Goal: Task Accomplishment & Management: Manage account settings

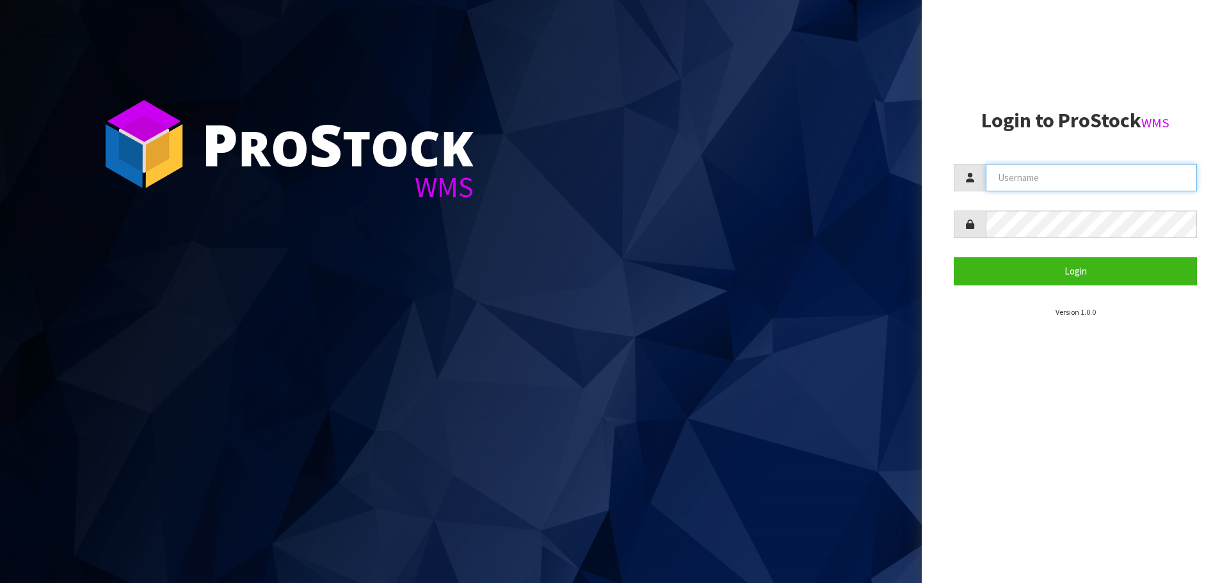
click at [1028, 173] on input "text" at bounding box center [1091, 178] width 211 height 28
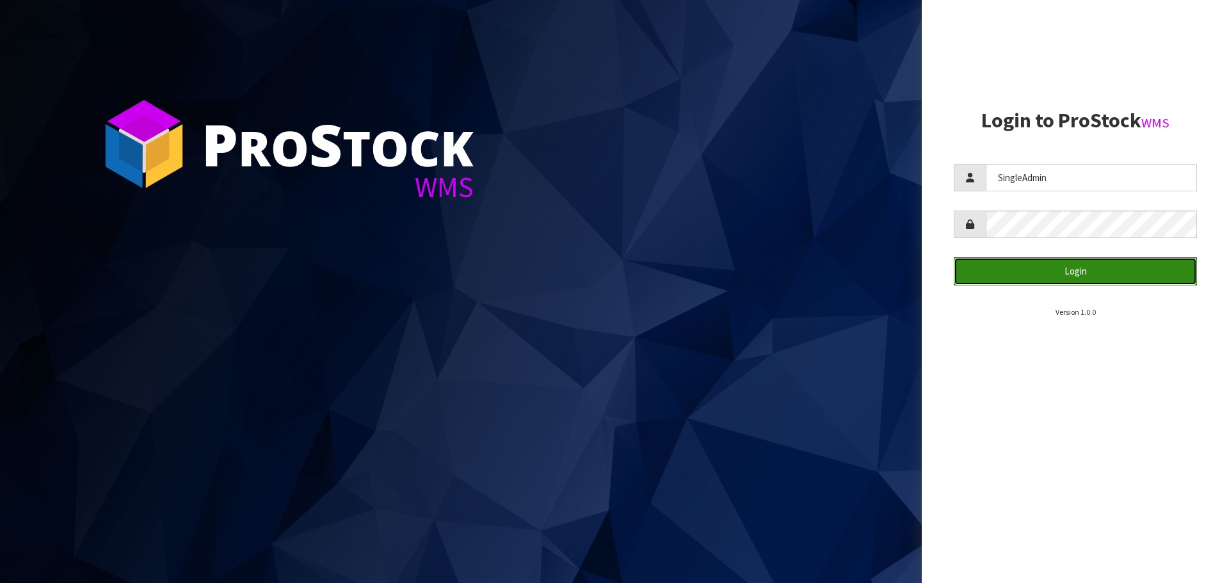
click at [1074, 266] on button "Login" at bounding box center [1075, 271] width 243 height 28
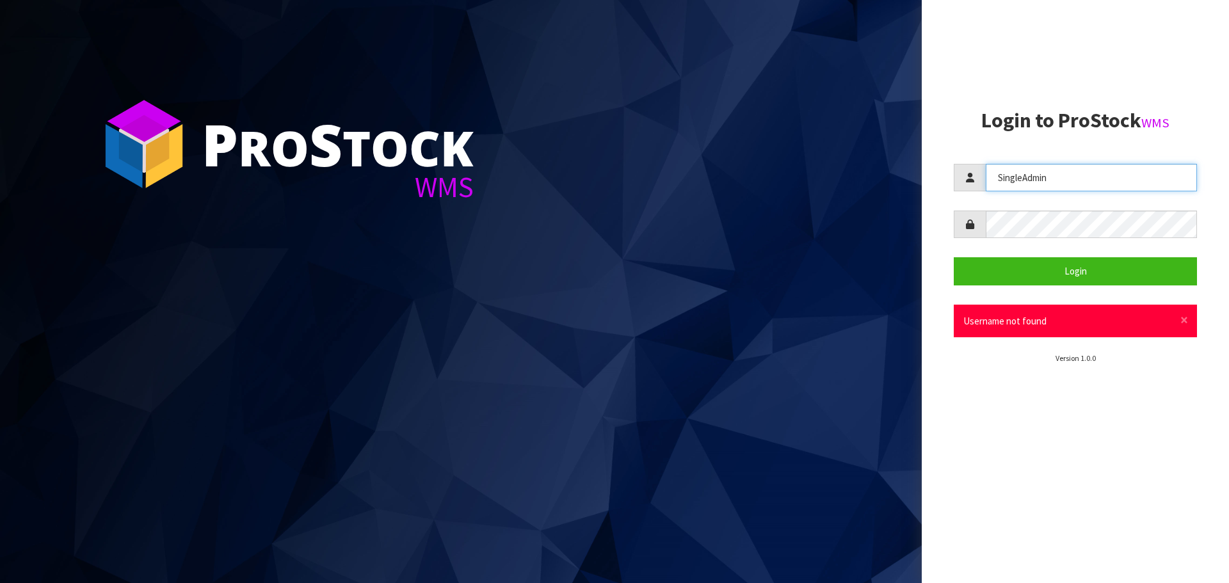
click at [1056, 184] on input "SingleAdmin" at bounding box center [1091, 178] width 211 height 28
click at [1054, 184] on input "SingleAdmin" at bounding box center [1091, 178] width 211 height 28
click at [1052, 184] on input "SingleAdmin" at bounding box center [1091, 178] width 211 height 28
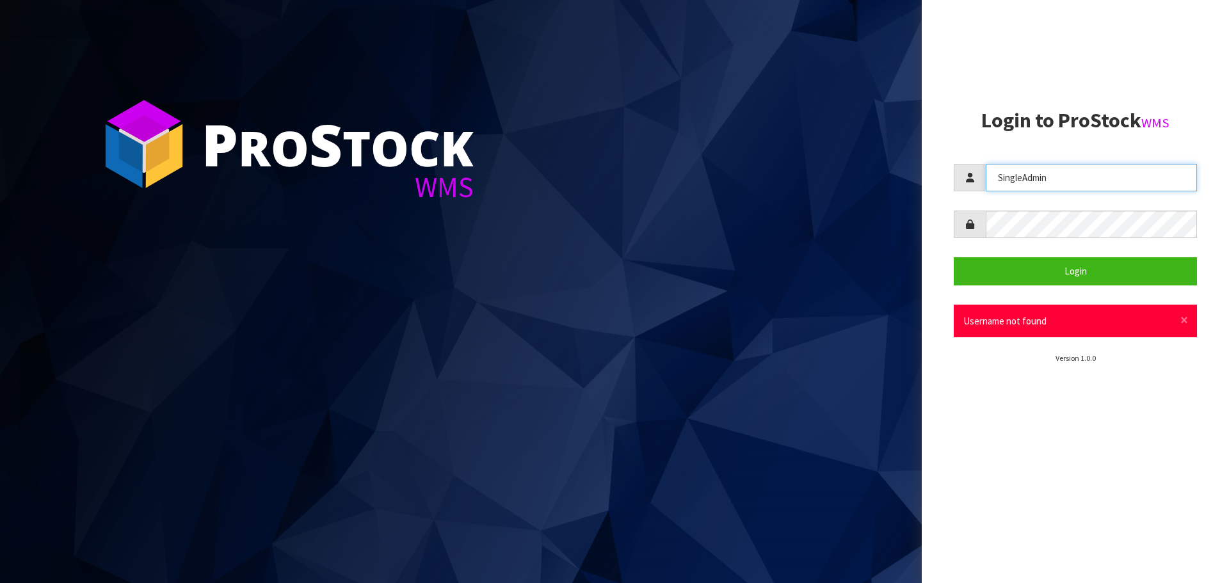
click at [1052, 184] on input "SingleAdmin" at bounding box center [1091, 178] width 211 height 28
type input "[PERSON_NAME]"
click at [954, 257] on button "Login" at bounding box center [1075, 271] width 243 height 28
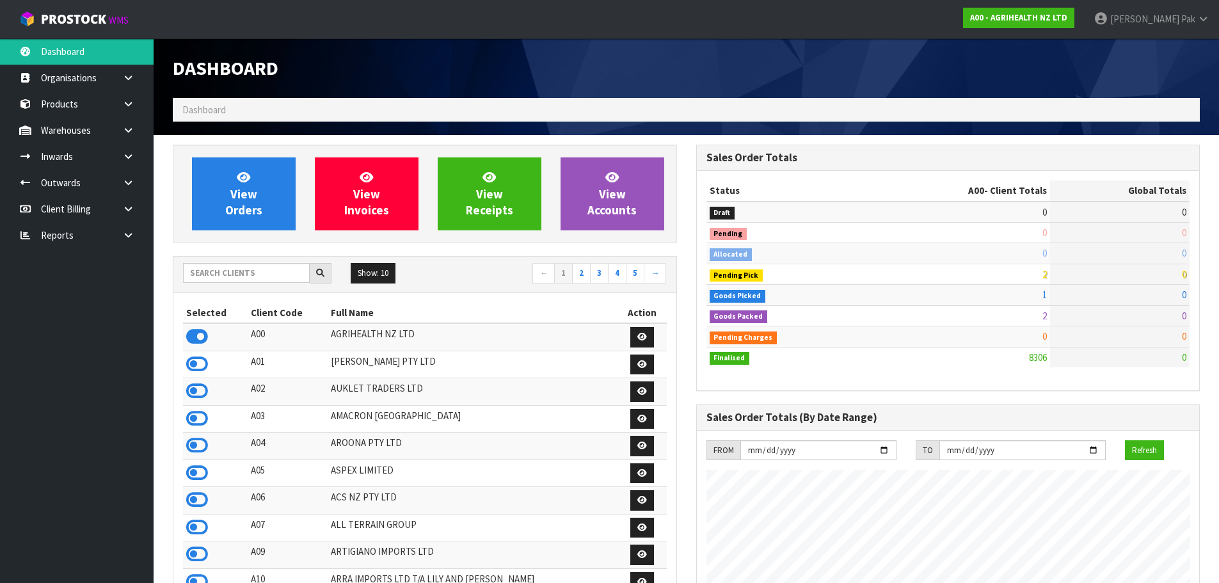
scroll to position [970, 523]
click at [120, 155] on link at bounding box center [133, 156] width 41 height 26
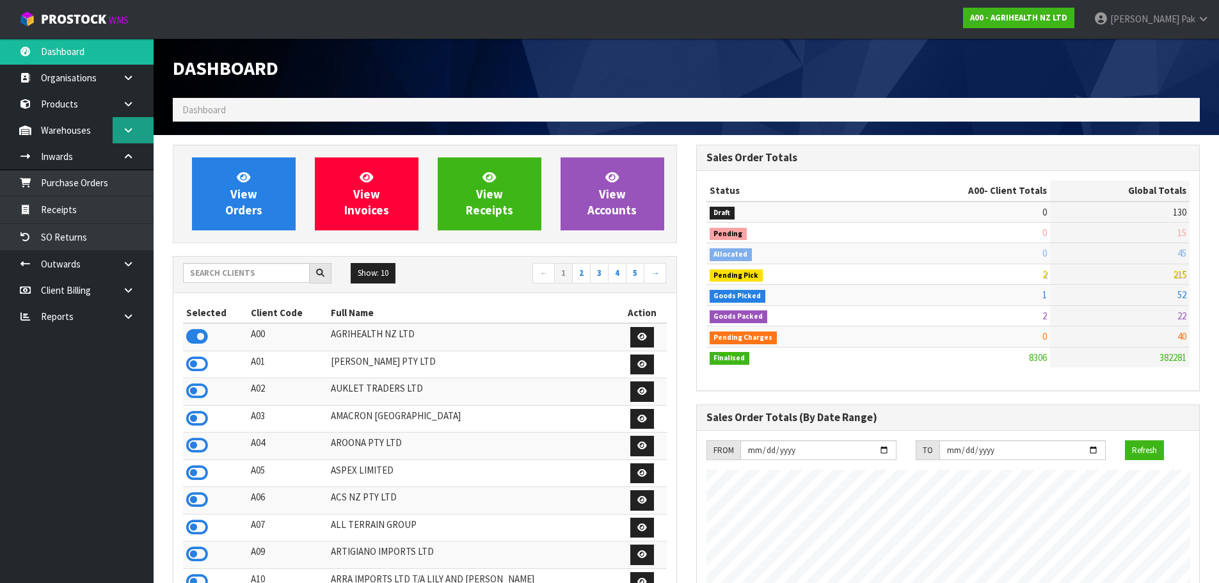
click at [122, 124] on link at bounding box center [133, 130] width 41 height 26
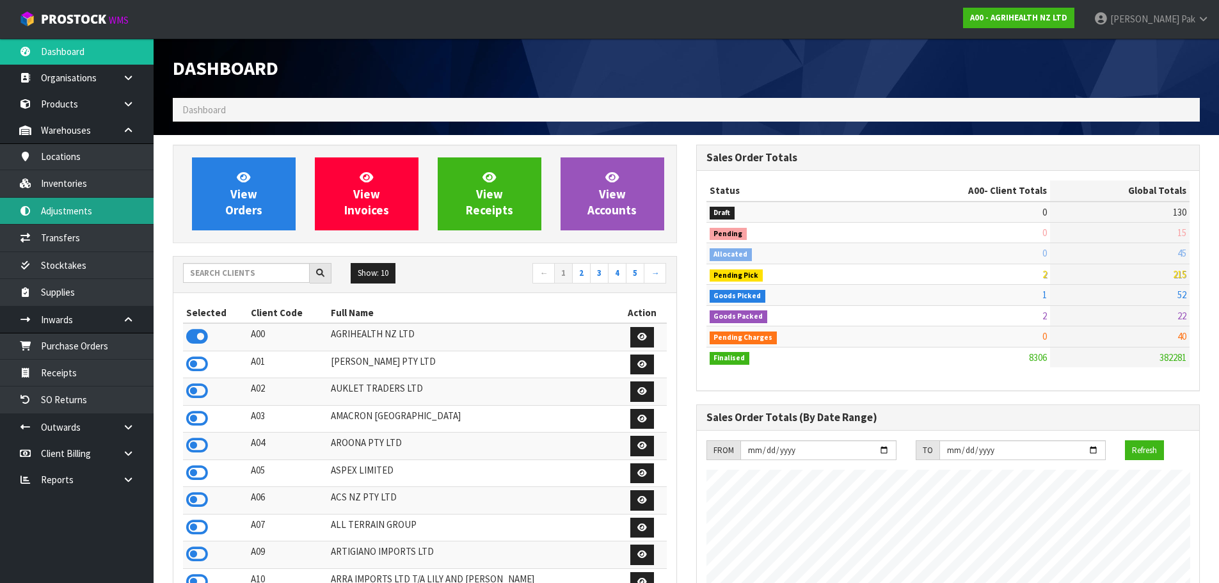
click at [83, 203] on link "Adjustments" at bounding box center [77, 211] width 154 height 26
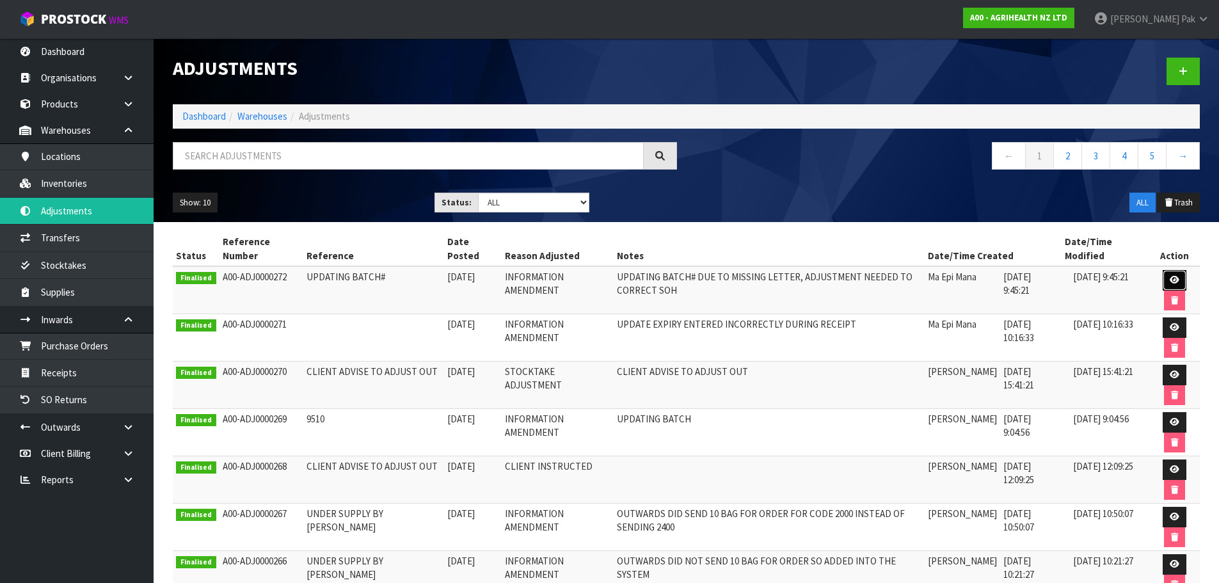
click at [1164, 277] on link at bounding box center [1175, 280] width 24 height 20
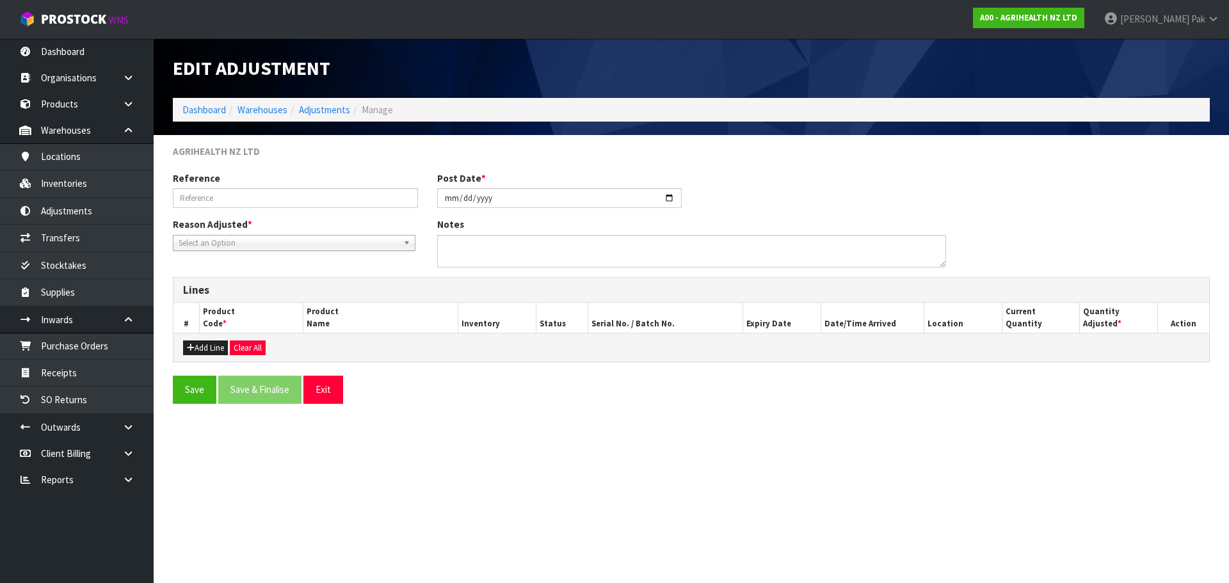
type input "UPDATING BATCH#"
type input "[DATE]"
type textarea "UPDATING BATCH# DUE TO MISSING LETTER, ADJUSTMENT NEEDED TO CORRECT SOH"
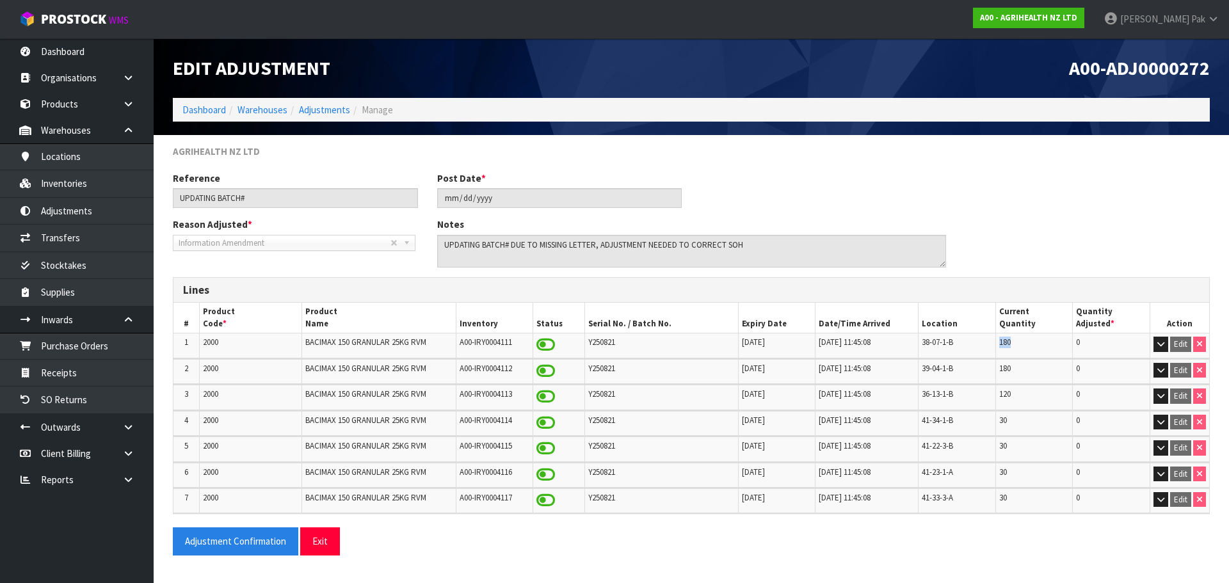
drag, startPoint x: 1013, startPoint y: 341, endPoint x: 1000, endPoint y: 341, distance: 12.8
click at [1000, 341] on td "180" at bounding box center [1033, 345] width 77 height 24
click at [81, 131] on link "Warehouses" at bounding box center [77, 130] width 154 height 26
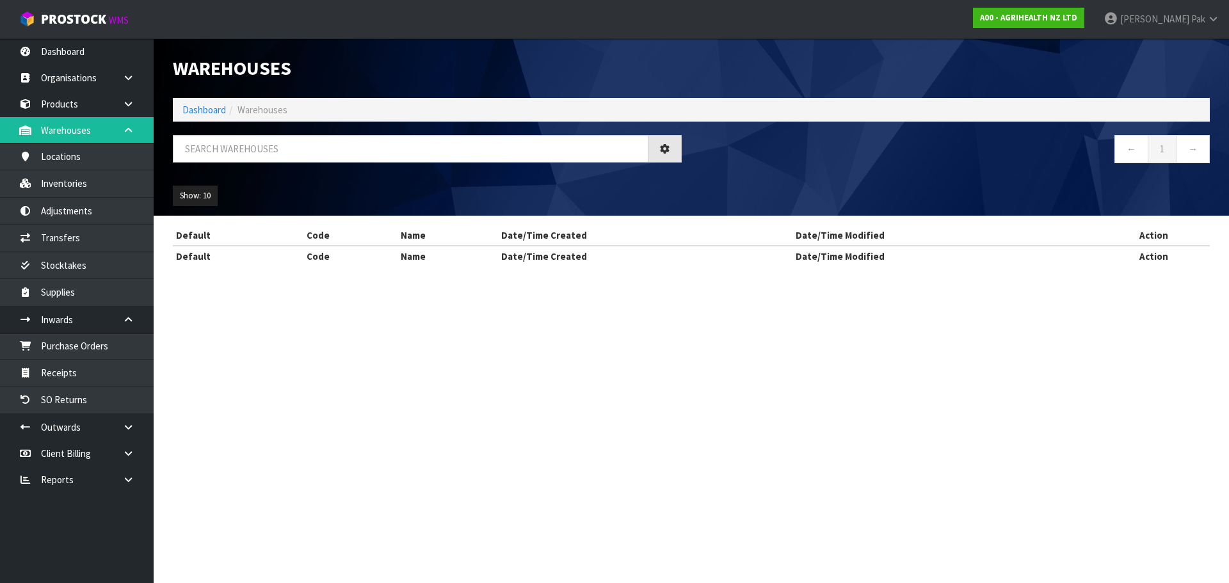
click at [125, 123] on div "Warehouses Dashboard Warehouses ← 1 → Show: 10 5 10 25 50 Default Code Name Dat…" at bounding box center [614, 145] width 1229 height 290
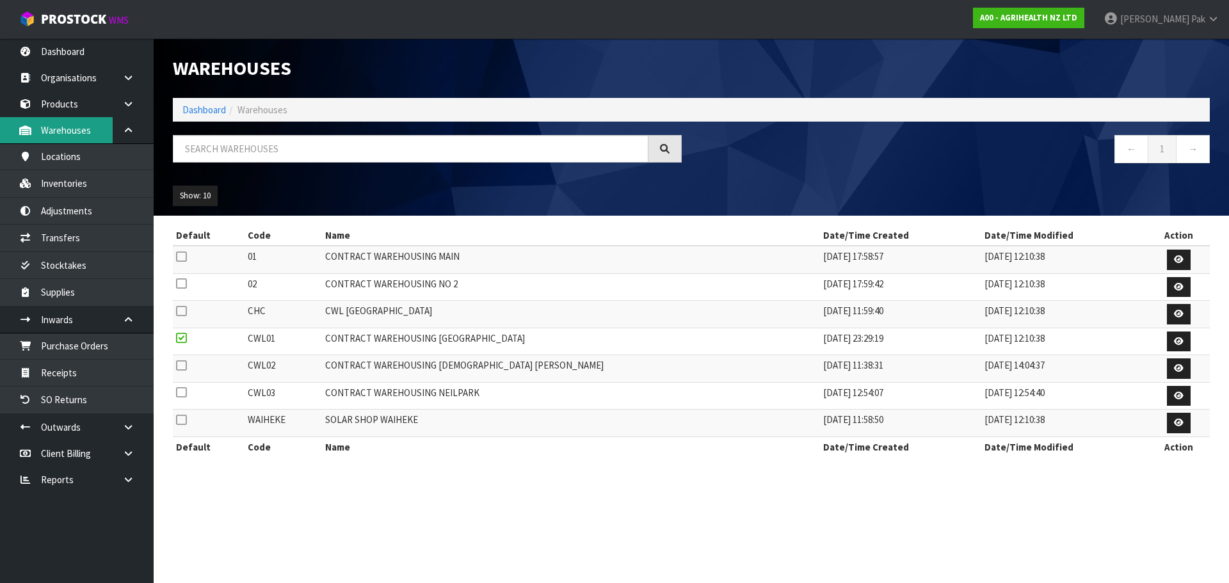
click at [86, 125] on link "Warehouses" at bounding box center [77, 130] width 154 height 26
click at [1174, 261] on icon at bounding box center [1179, 259] width 10 height 8
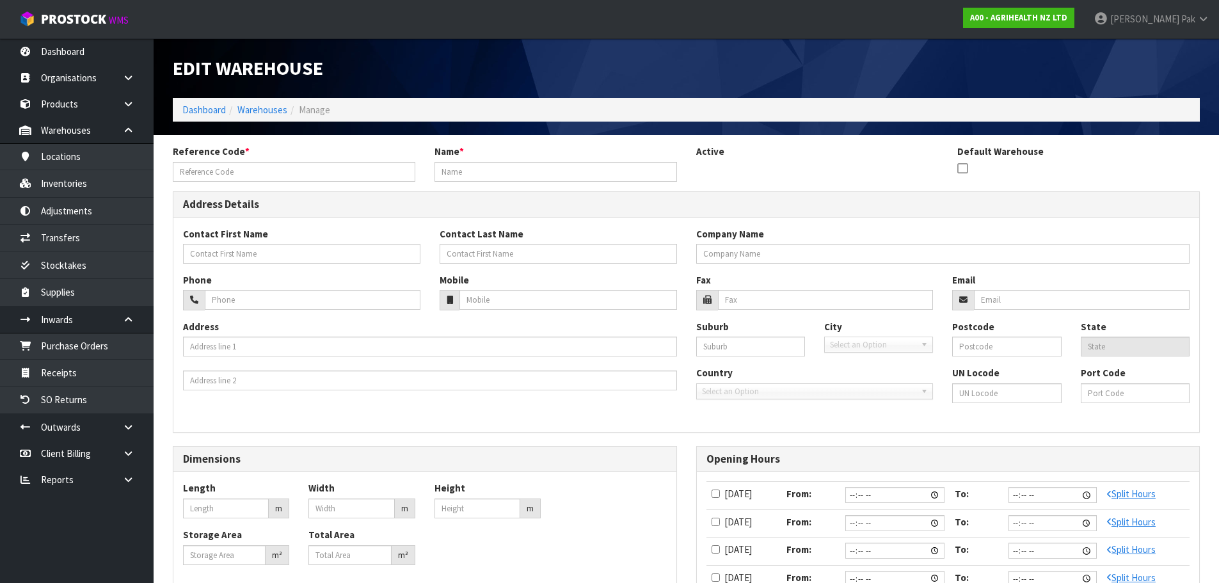
type input "01"
type input "CONTRACT WAREHOUSING MAIN"
type input "[STREET_ADDRESS][PERSON_NAME]"
type input "EAST TAMAKI"
type input "2013"
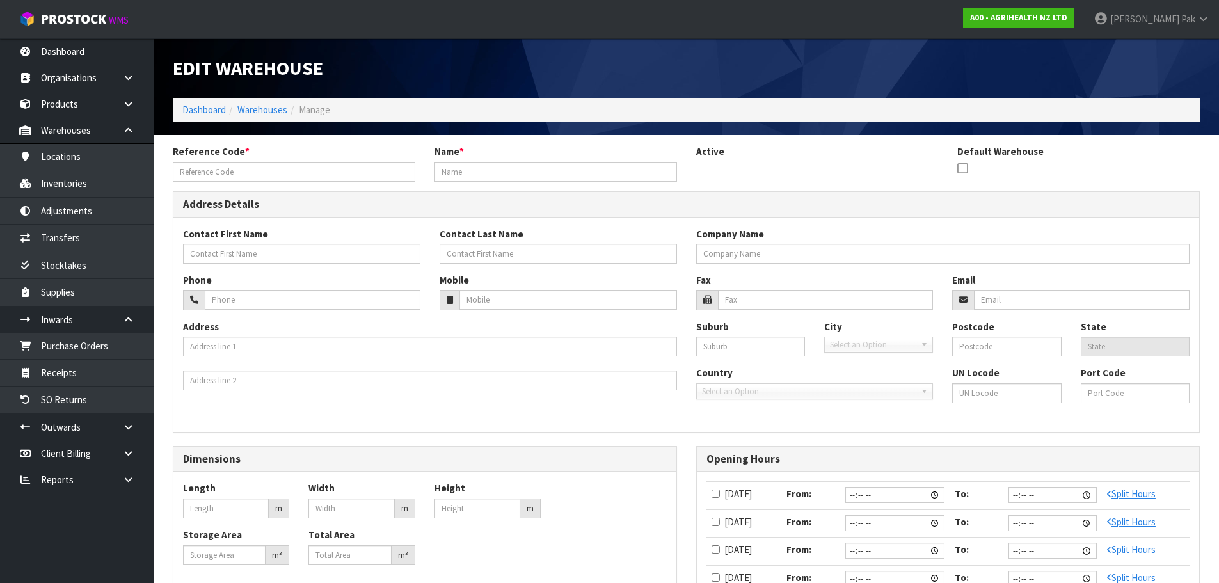
type input "AUK"
type input "0.000"
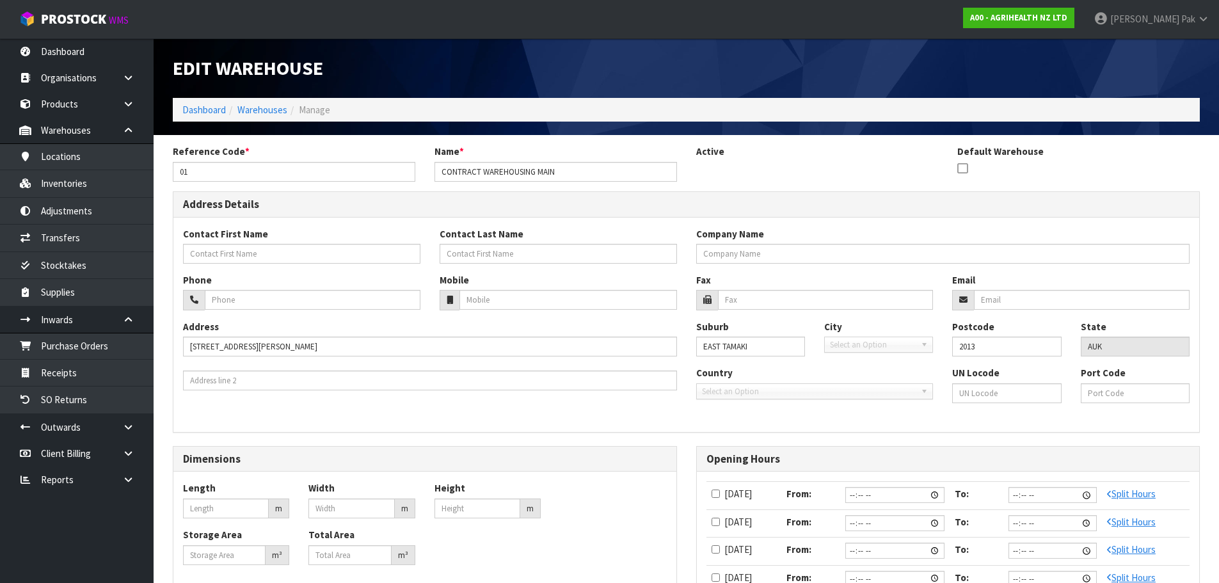
type input "0.000"
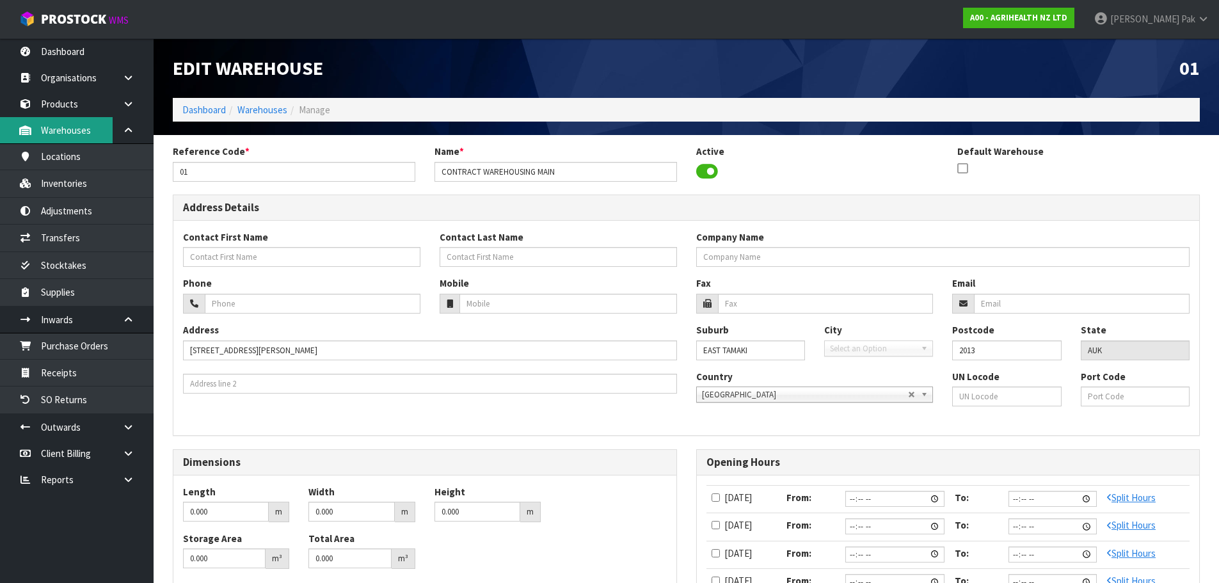
click at [100, 132] on link "Warehouses" at bounding box center [77, 130] width 154 height 26
